Goal: Complete application form

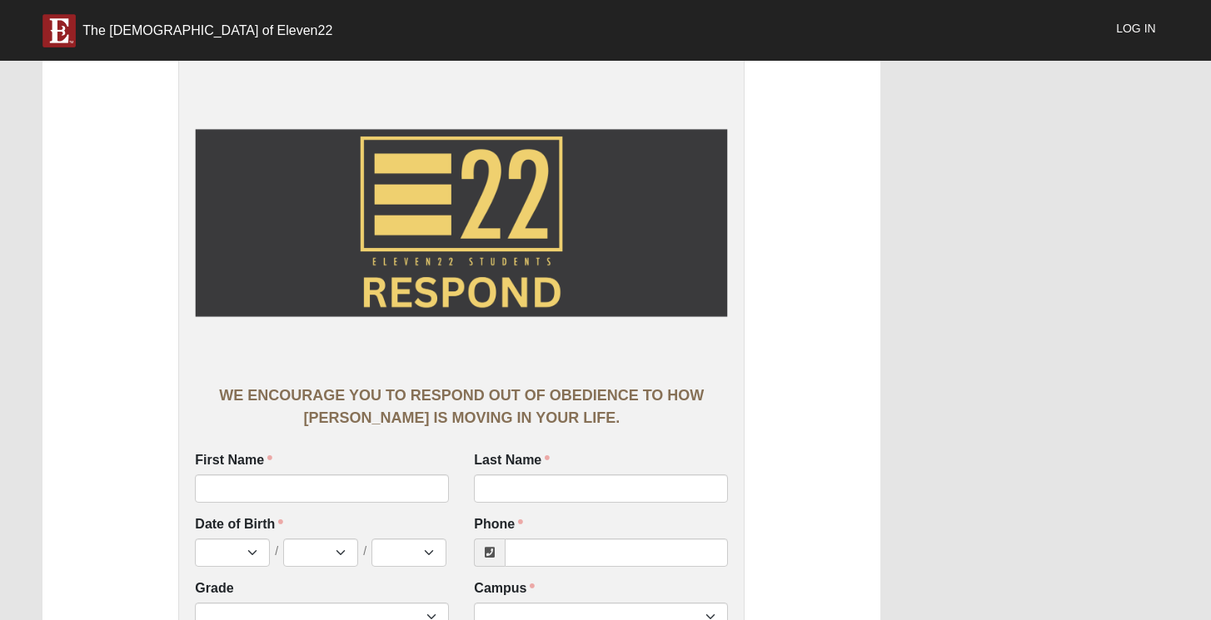
click at [254, 471] on div "First Name First Name is required." at bounding box center [322, 477] width 254 height 52
type input "Breya"
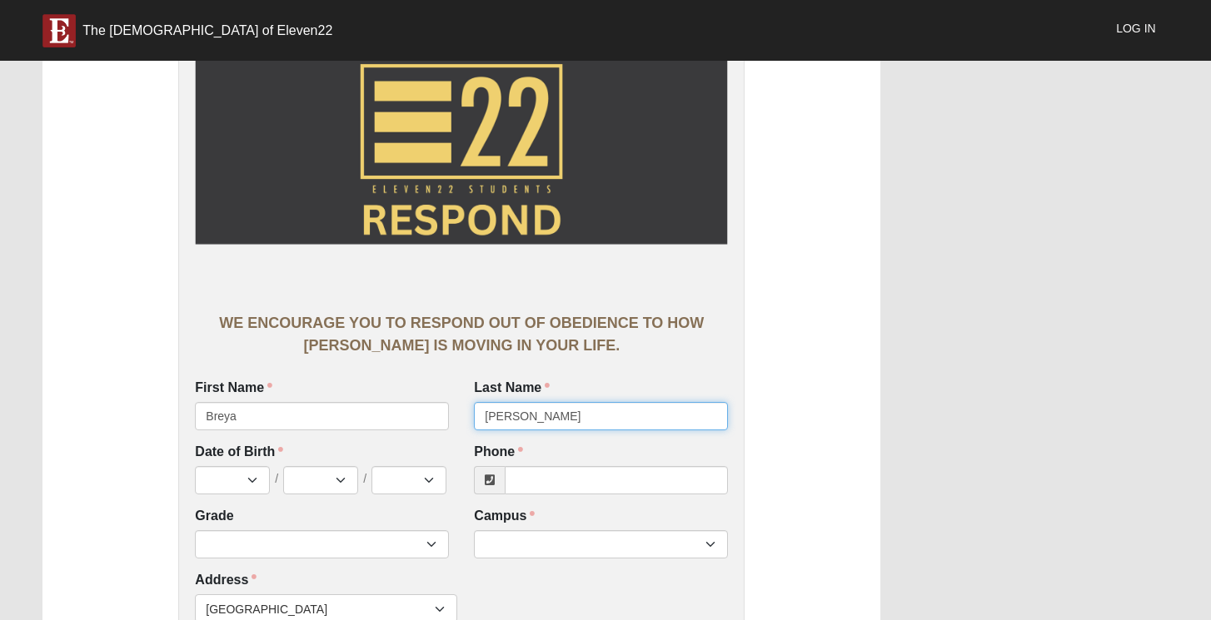
scroll to position [96, 0]
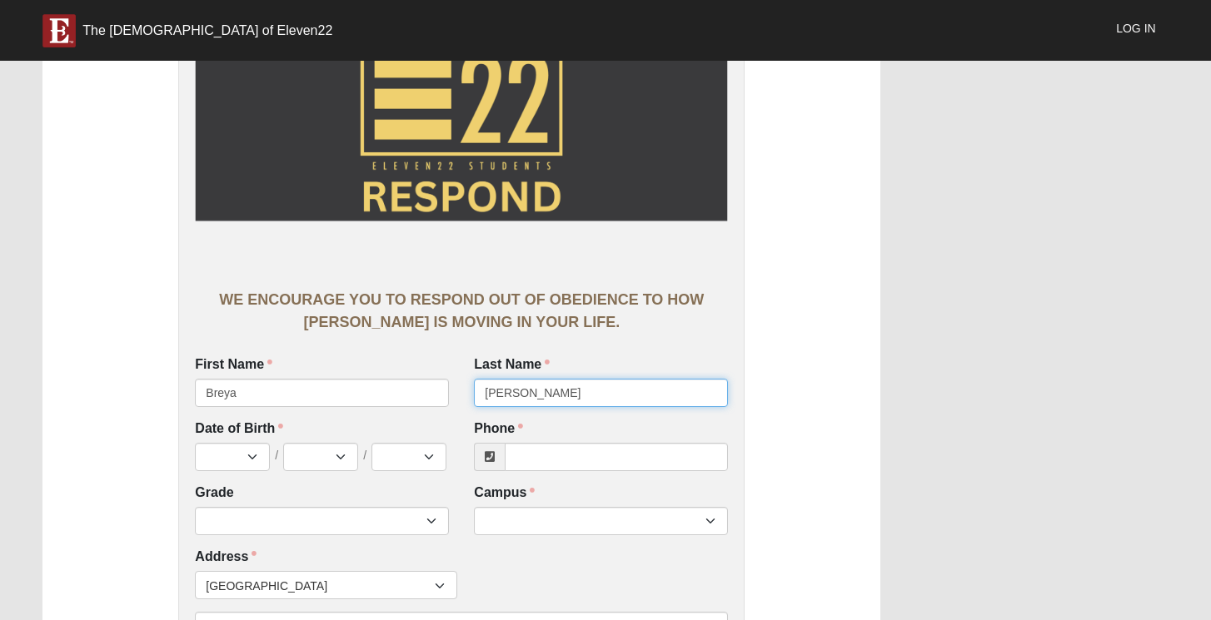
type input "[PERSON_NAME]"
select select "3"
select select "31"
select select "2013"
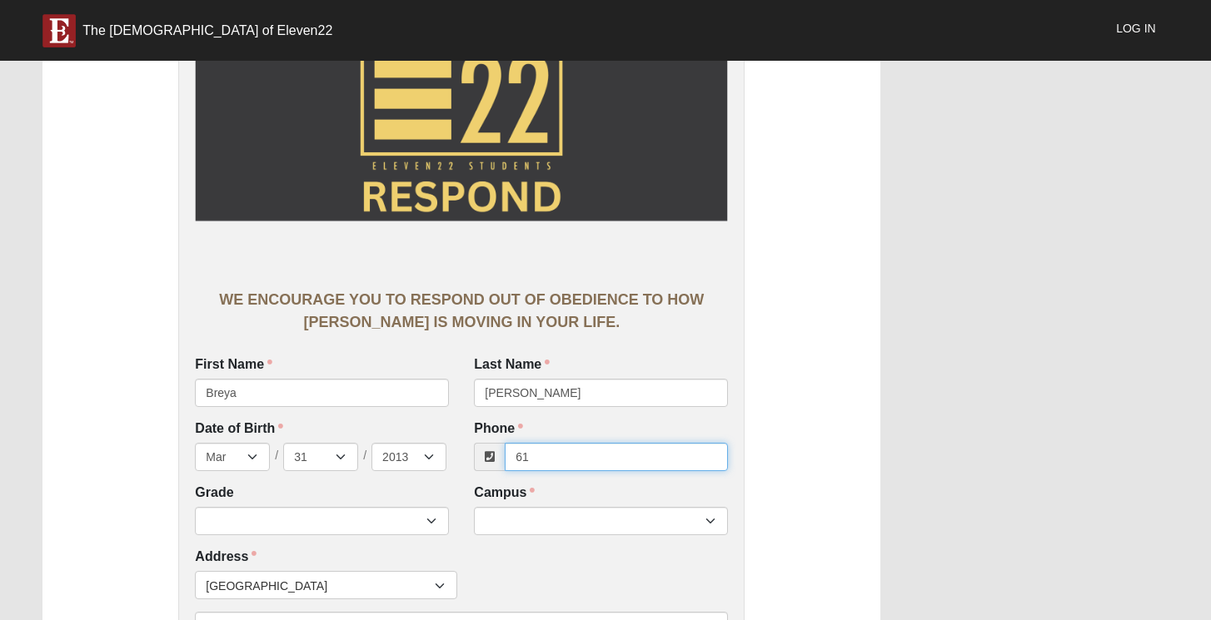
type input "614"
drag, startPoint x: 549, startPoint y: 465, endPoint x: 512, endPoint y: 455, distance: 38.6
click at [512, 451] on input "614" at bounding box center [616, 457] width 223 height 28
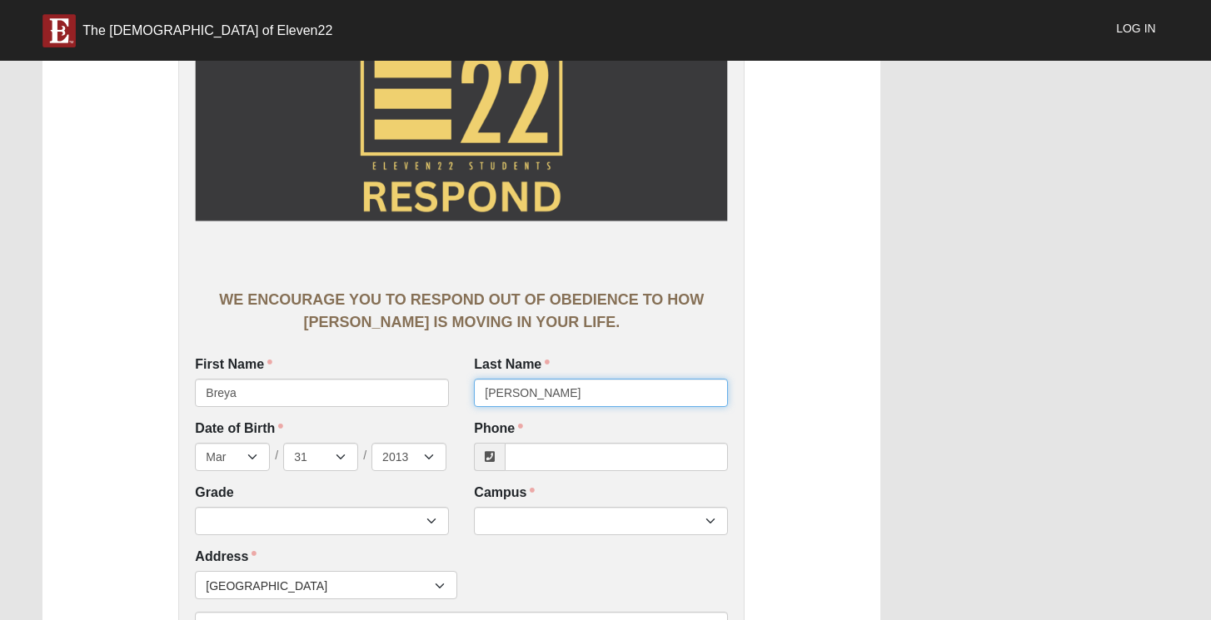
click at [513, 395] on input "[PERSON_NAME]" at bounding box center [601, 393] width 254 height 28
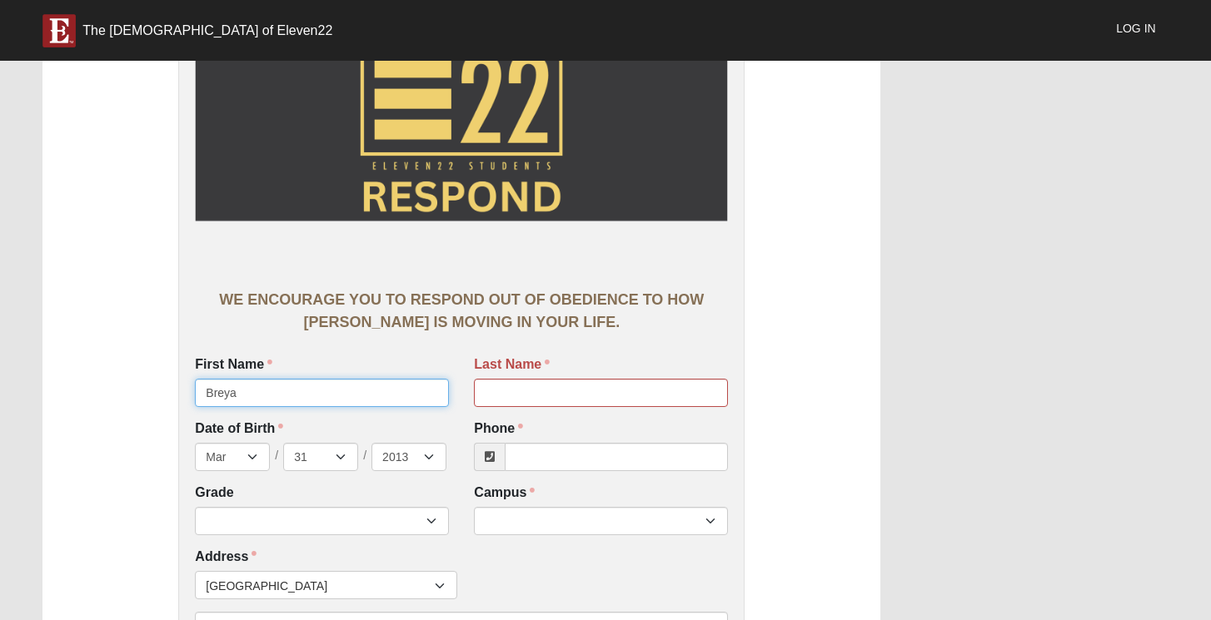
click at [326, 384] on input "Breya" at bounding box center [322, 393] width 254 height 28
